Goal: Transaction & Acquisition: Download file/media

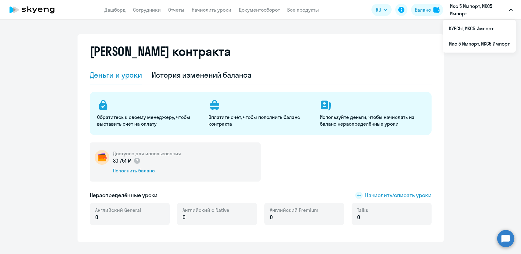
select select "english_adult_not_native_speaker"
click at [249, 12] on link "Документооборот" at bounding box center [259, 10] width 41 height 6
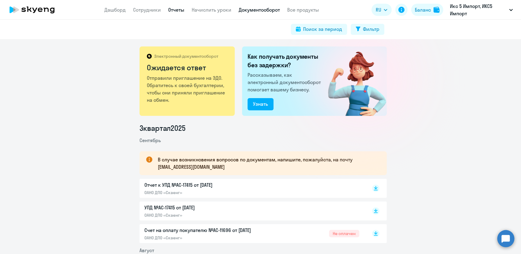
click at [175, 8] on link "Отчеты" at bounding box center [176, 10] width 16 height 6
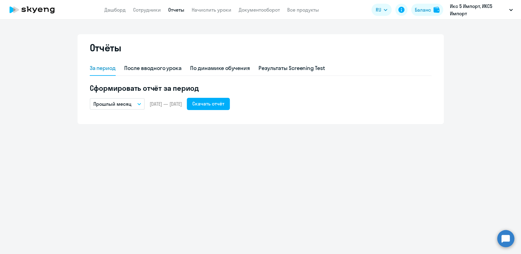
click at [139, 105] on button "Прошлый месяц" at bounding box center [117, 104] width 55 height 12
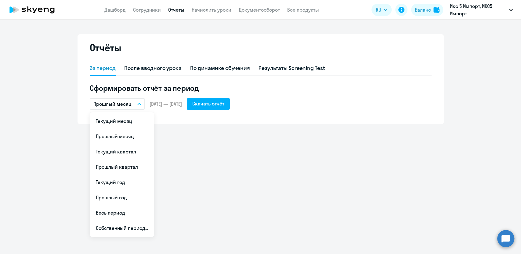
click at [139, 105] on button "Прошлый месяц" at bounding box center [117, 104] width 55 height 12
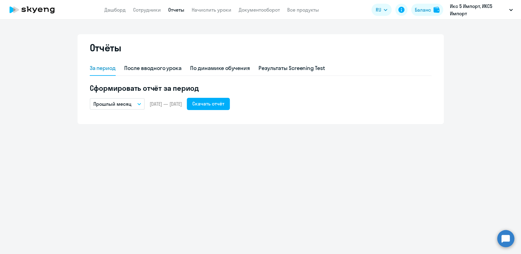
click at [138, 102] on button "Прошлый месяц" at bounding box center [117, 104] width 55 height 12
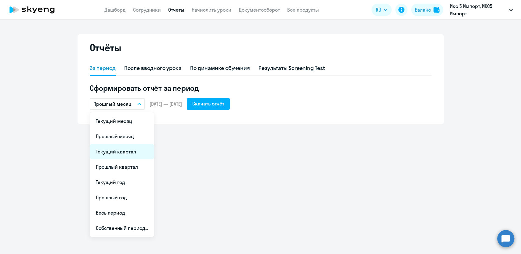
click at [132, 155] on li "Текущий квартал" at bounding box center [122, 151] width 64 height 15
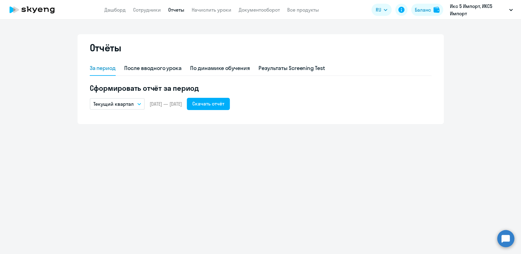
click at [165, 133] on div "Отчёты За период После вводного урока По динамике обучения Результаты Screening…" at bounding box center [260, 137] width 521 height 234
click at [139, 103] on icon "button" at bounding box center [139, 104] width 4 height 2
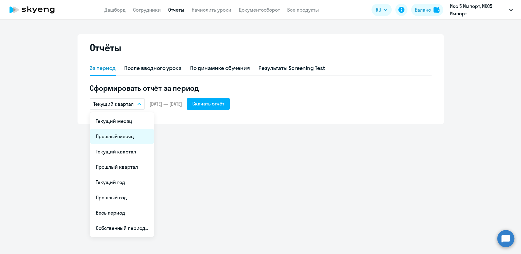
click at [129, 137] on li "Прошлый месяц" at bounding box center [122, 136] width 64 height 15
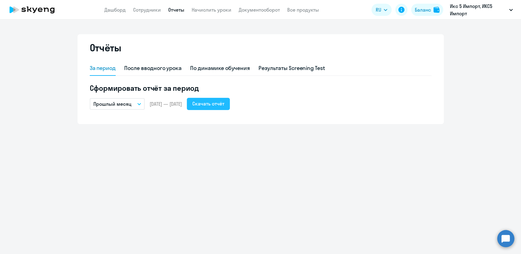
click at [224, 103] on div "Скачать отчёт" at bounding box center [208, 103] width 32 height 7
click at [141, 102] on button "Прошлый месяц" at bounding box center [117, 104] width 55 height 12
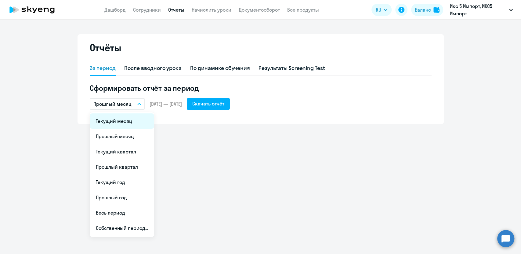
click at [124, 120] on li "Текущий месяц" at bounding box center [122, 120] width 64 height 15
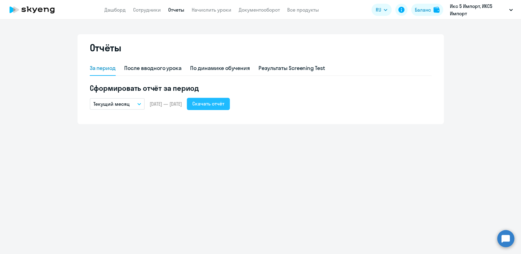
click at [224, 103] on div "Скачать отчёт" at bounding box center [208, 103] width 32 height 7
